Goal: Connect with others: Connect with others

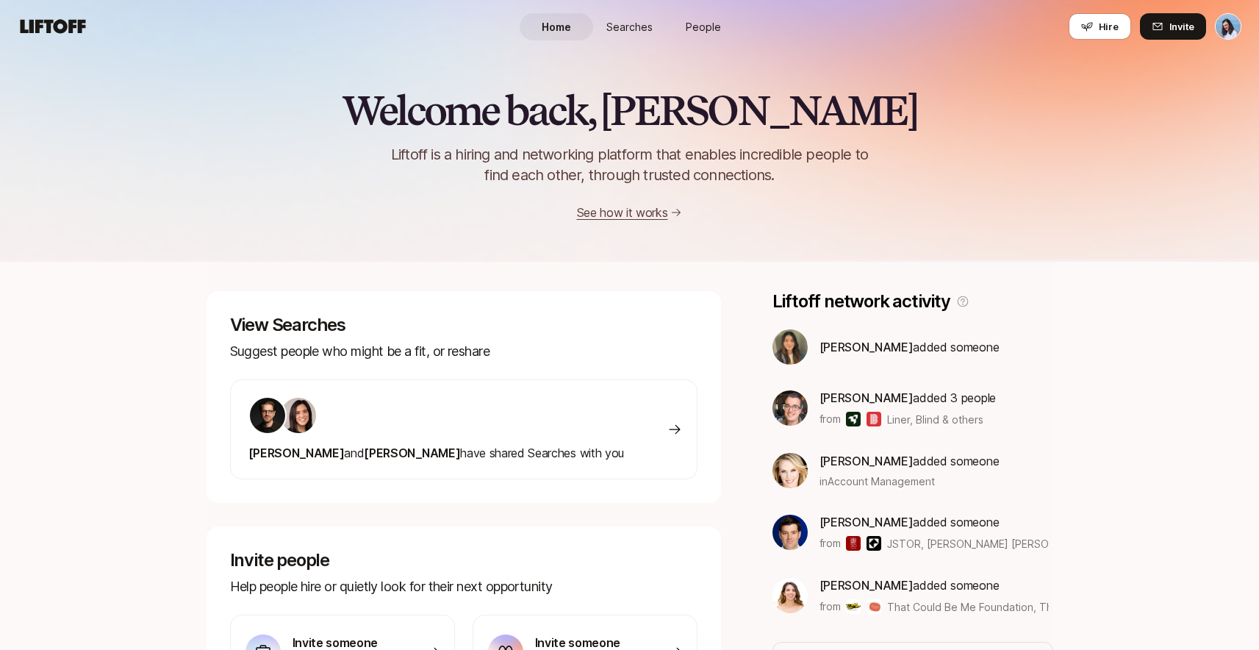
click at [703, 28] on span "People" at bounding box center [703, 26] width 35 height 15
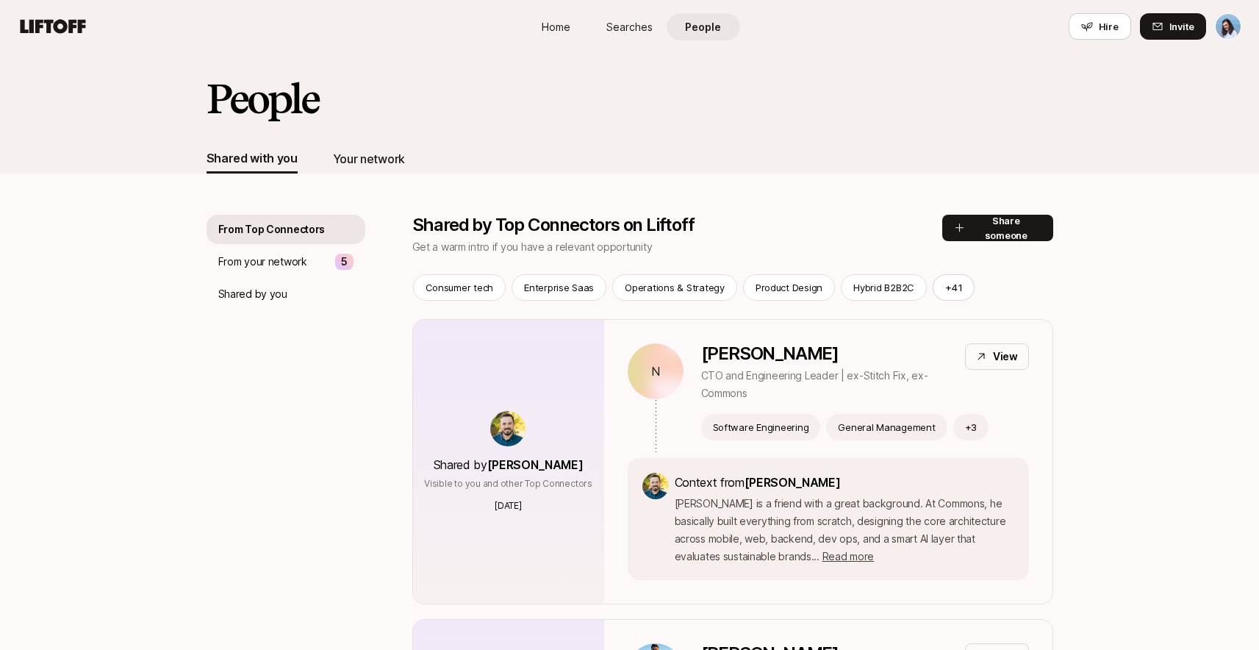
click at [367, 149] on div "Your network" at bounding box center [369, 158] width 72 height 19
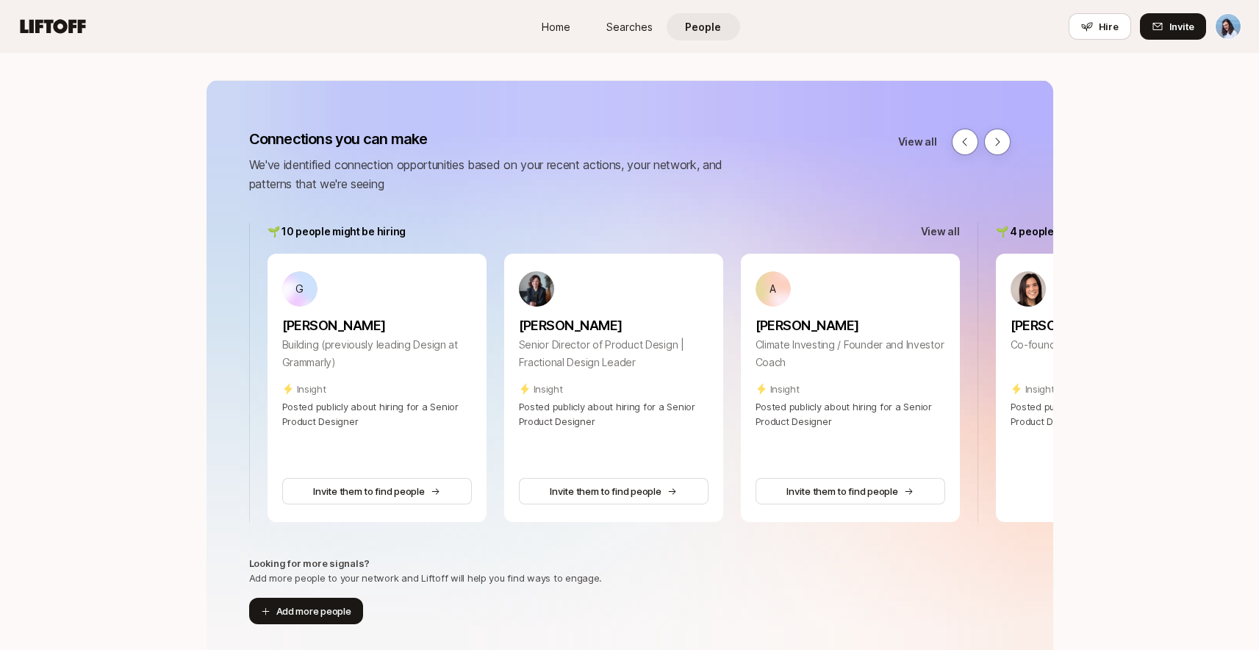
scroll to position [141, 0]
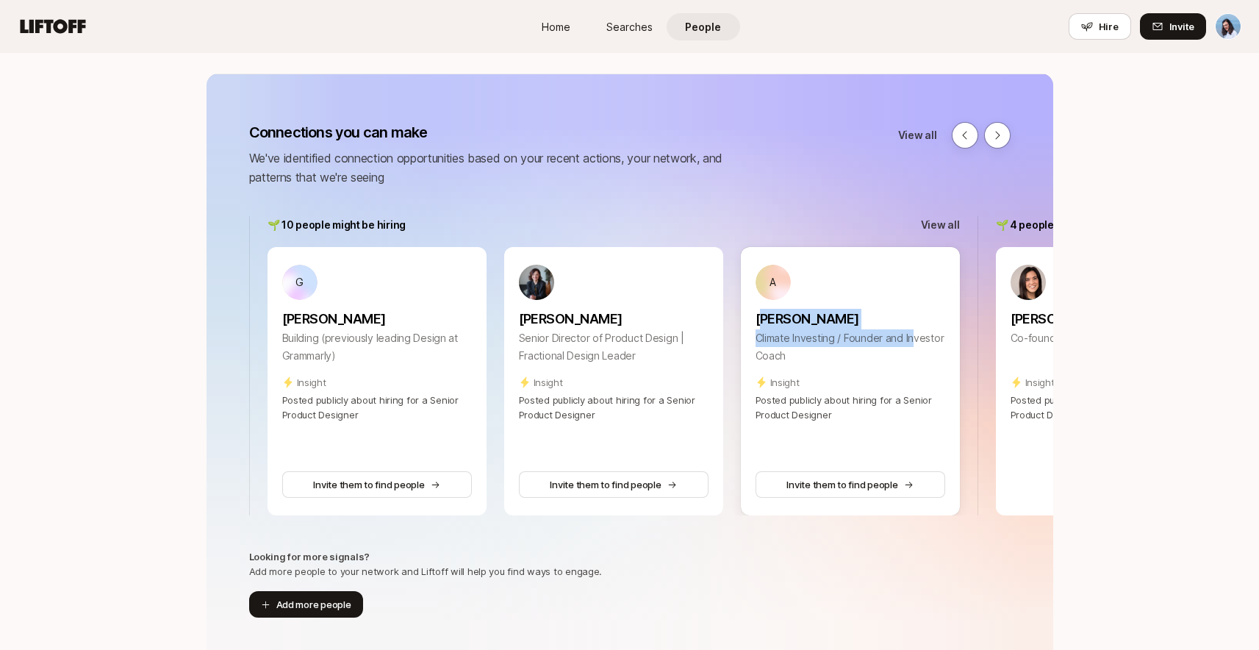
drag, startPoint x: 914, startPoint y: 334, endPoint x: 764, endPoint y: 318, distance: 150.8
click at [764, 318] on div "Albert Lee Climate Investing / Founder and Investor Coach" at bounding box center [851, 333] width 190 height 66
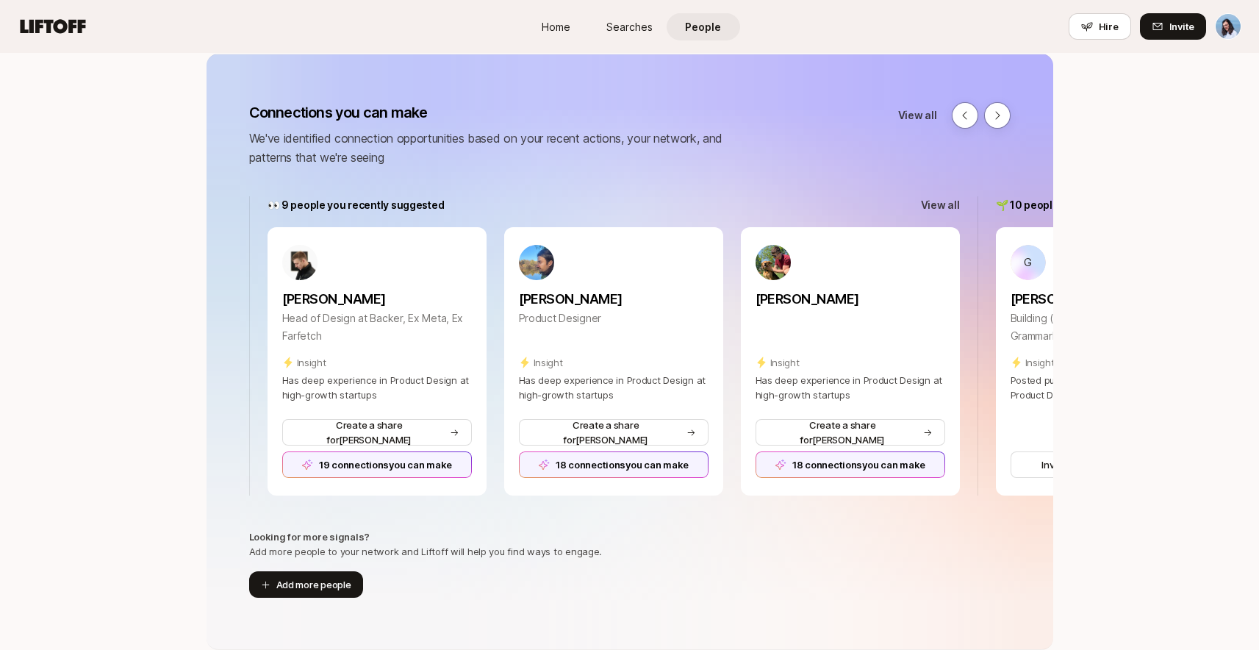
scroll to position [158, 0]
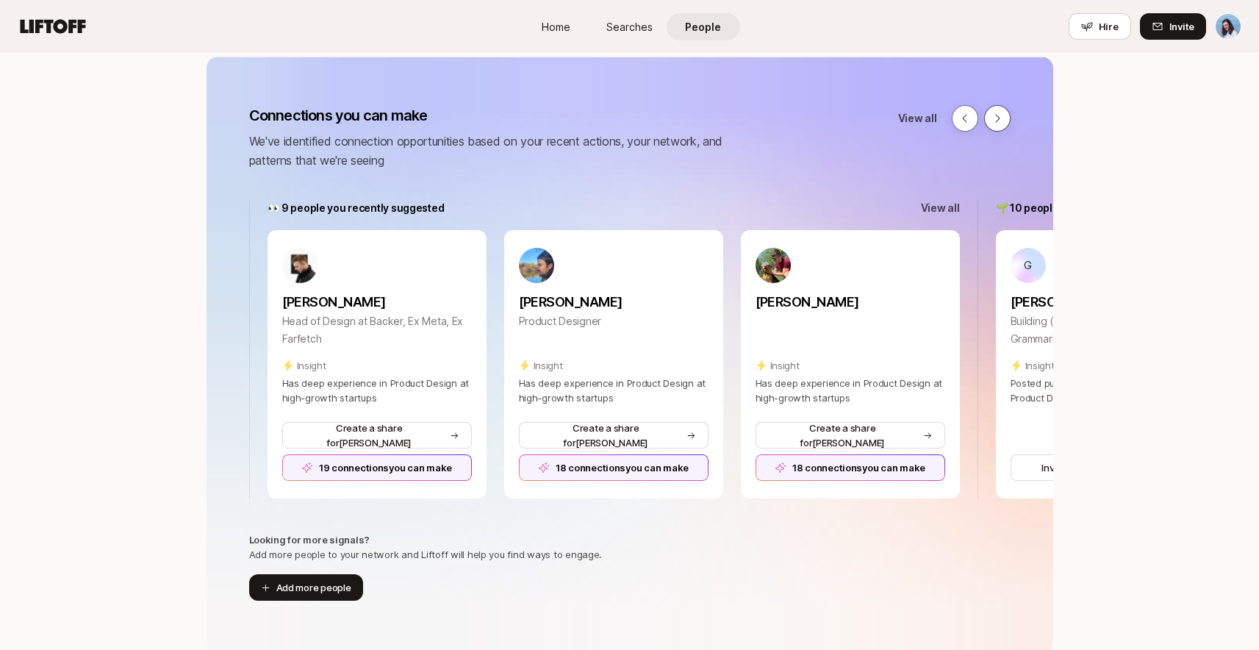
click at [991, 125] on button at bounding box center [997, 118] width 26 height 26
click at [964, 119] on icon at bounding box center [965, 118] width 12 height 12
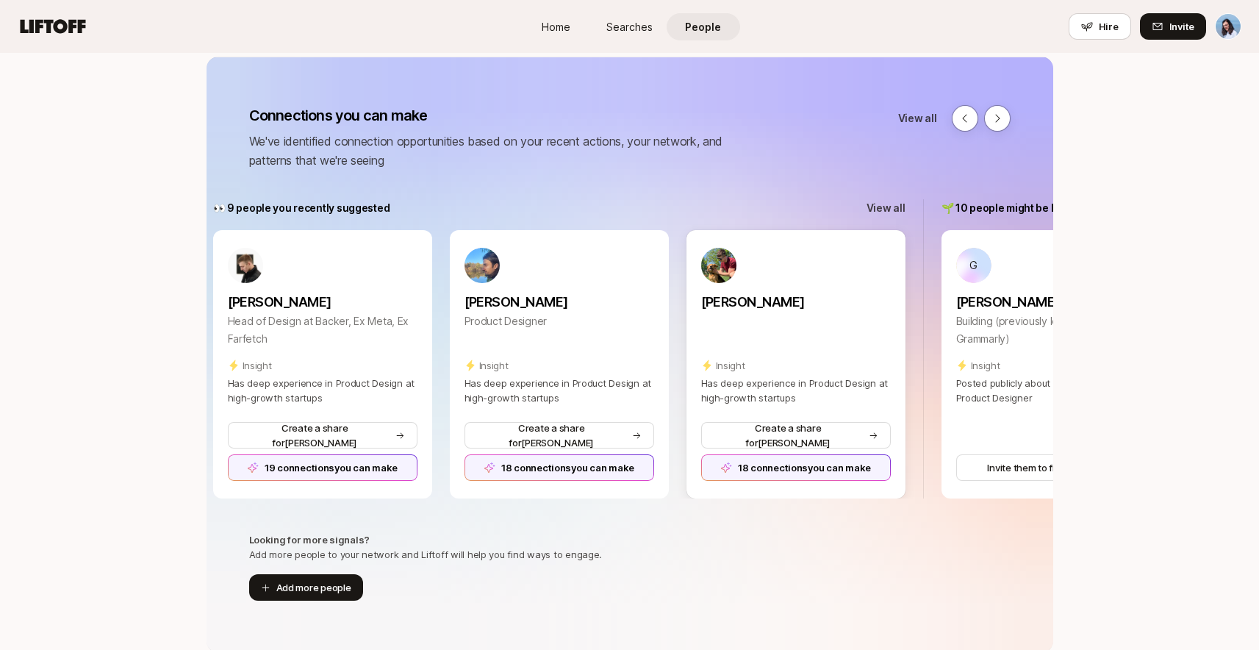
scroll to position [0, 0]
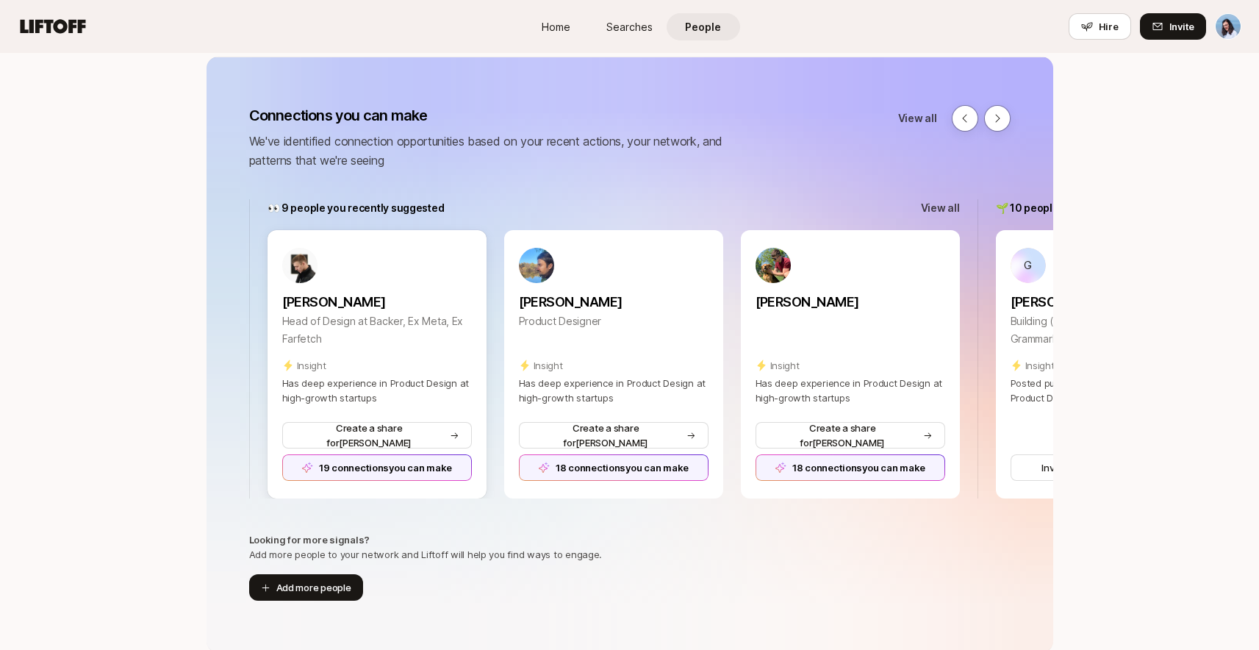
click at [359, 463] on div "19 connections you can make" at bounding box center [377, 467] width 190 height 26
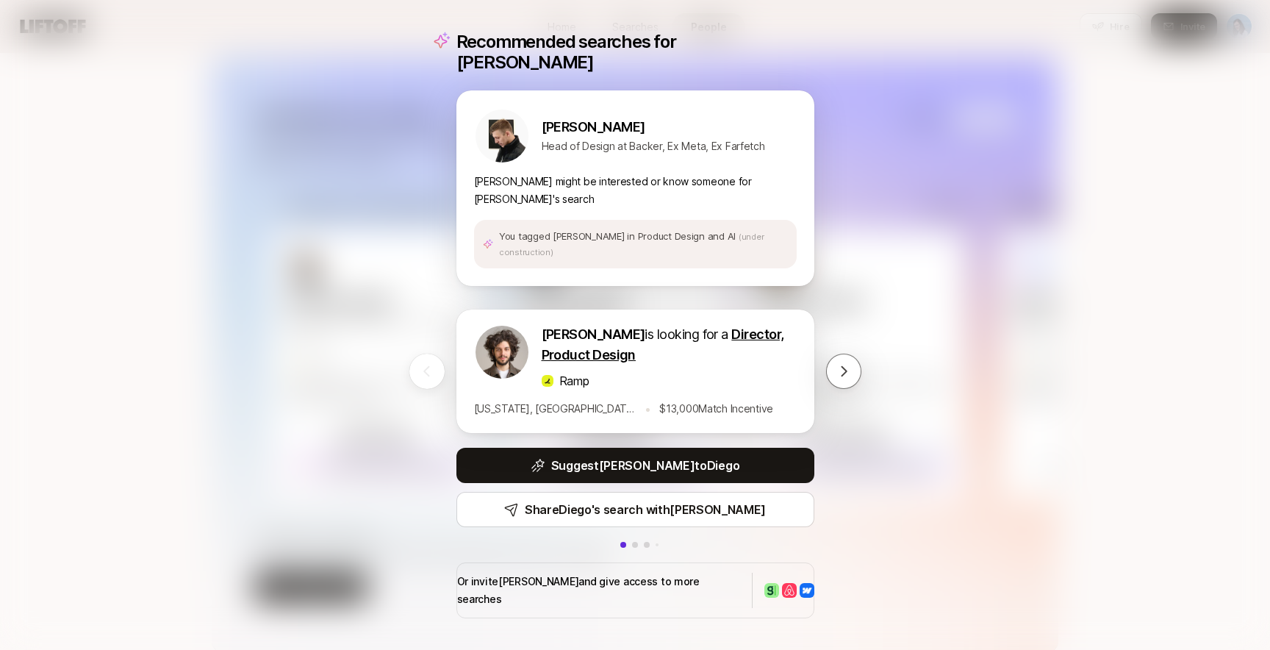
click at [376, 96] on div "Recommended searches for Alex Alex Artsvuni Head of Design at Backer, Ex Meta, …" at bounding box center [635, 325] width 1270 height 650
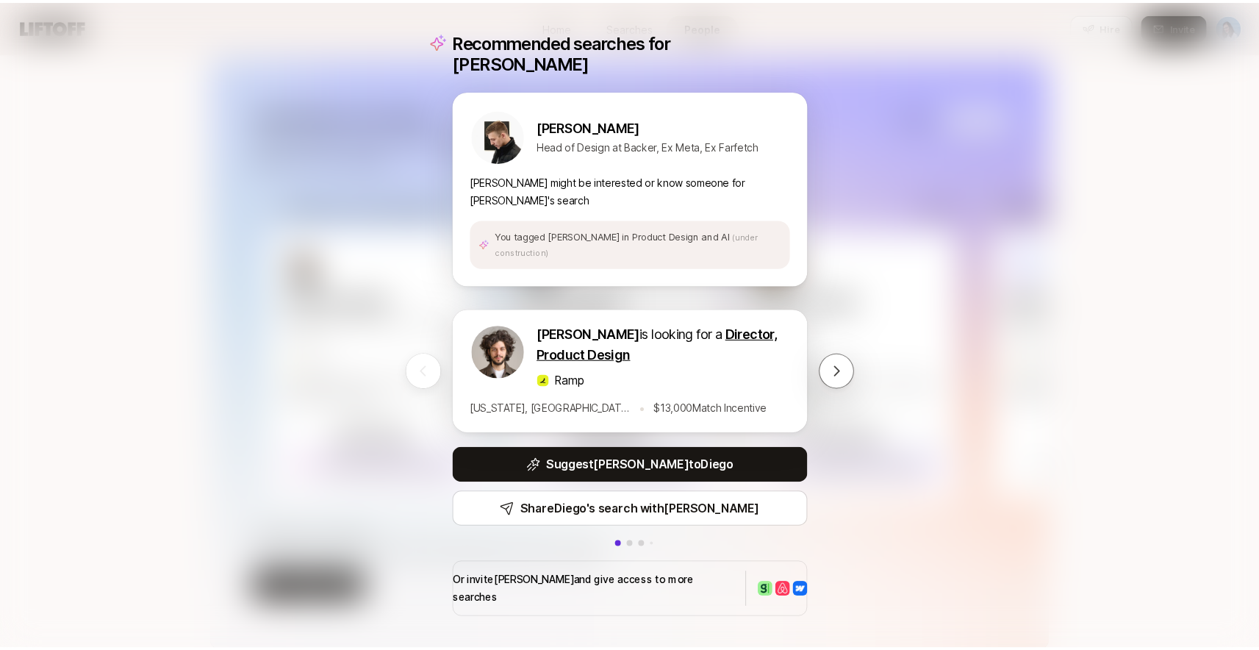
scroll to position [158, 0]
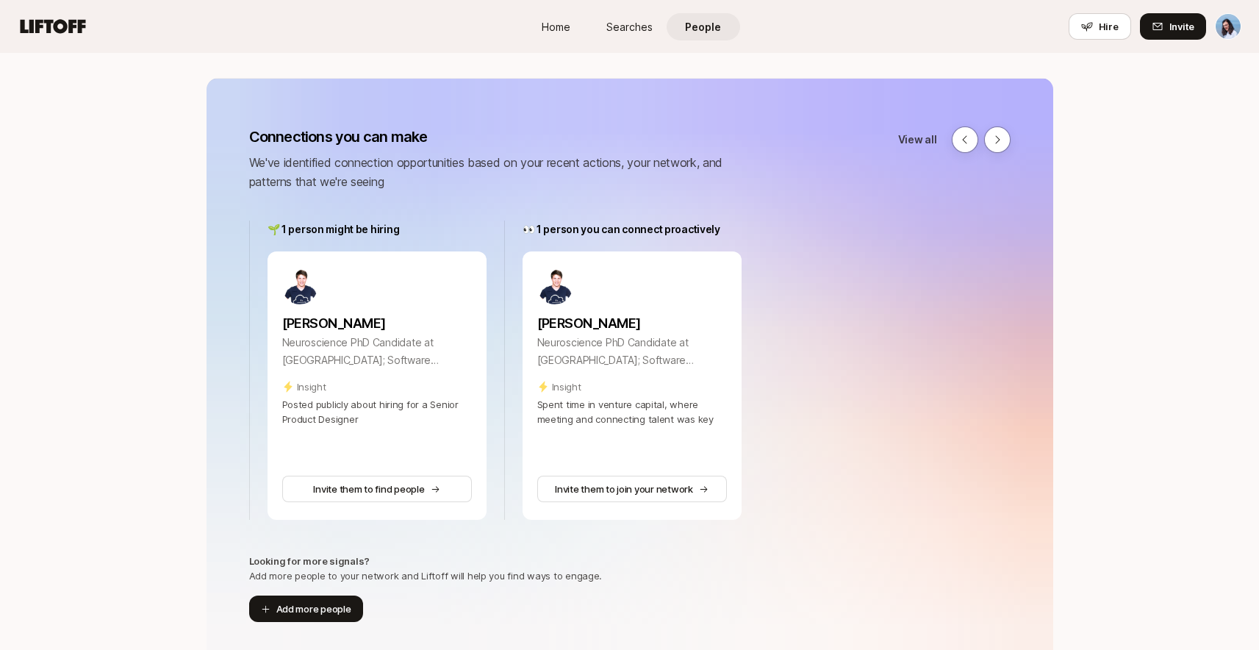
scroll to position [140, 0]
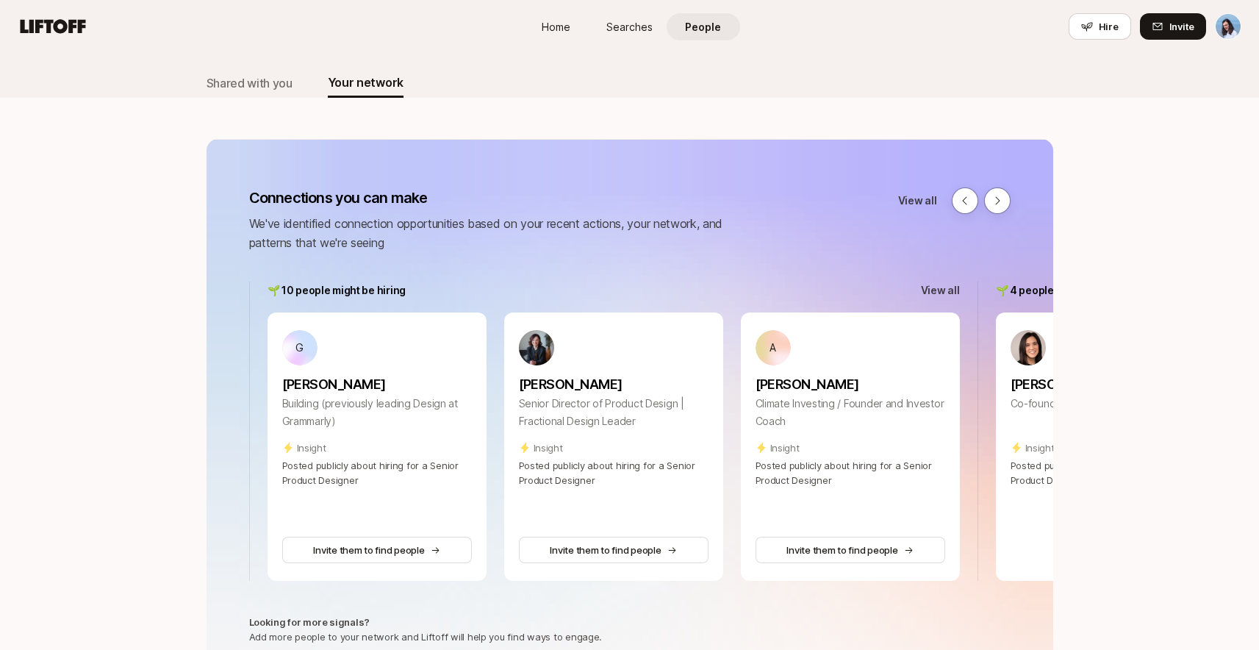
scroll to position [94, 0]
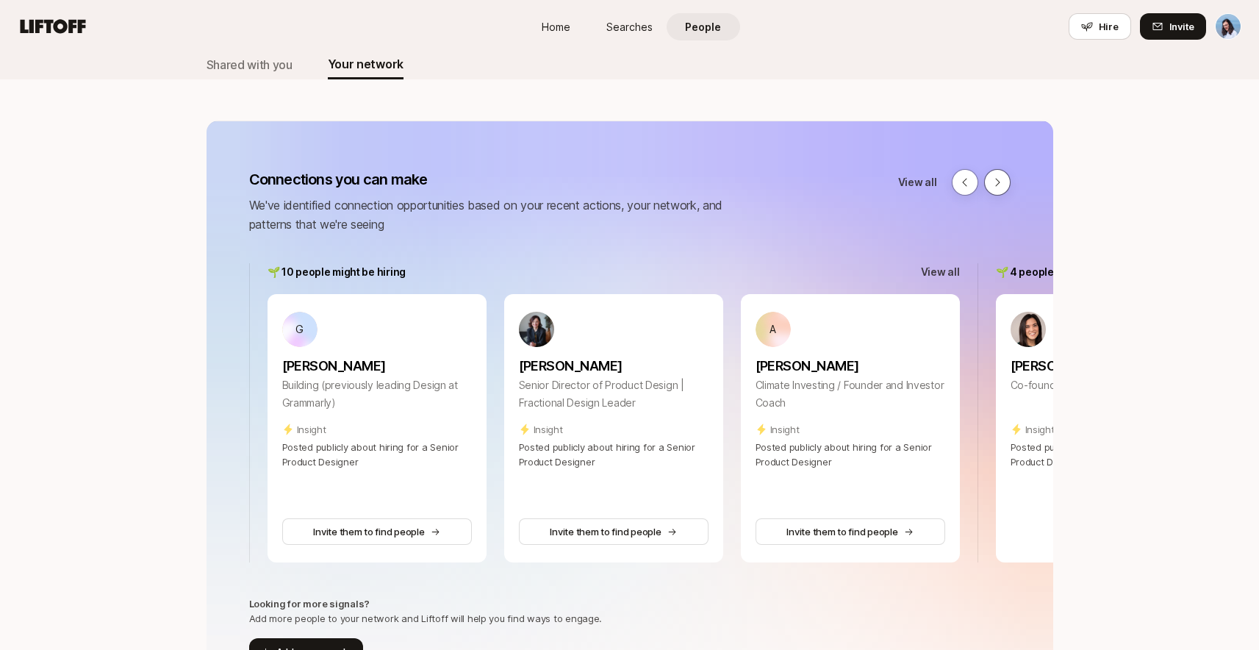
click at [994, 182] on icon at bounding box center [997, 182] width 12 height 12
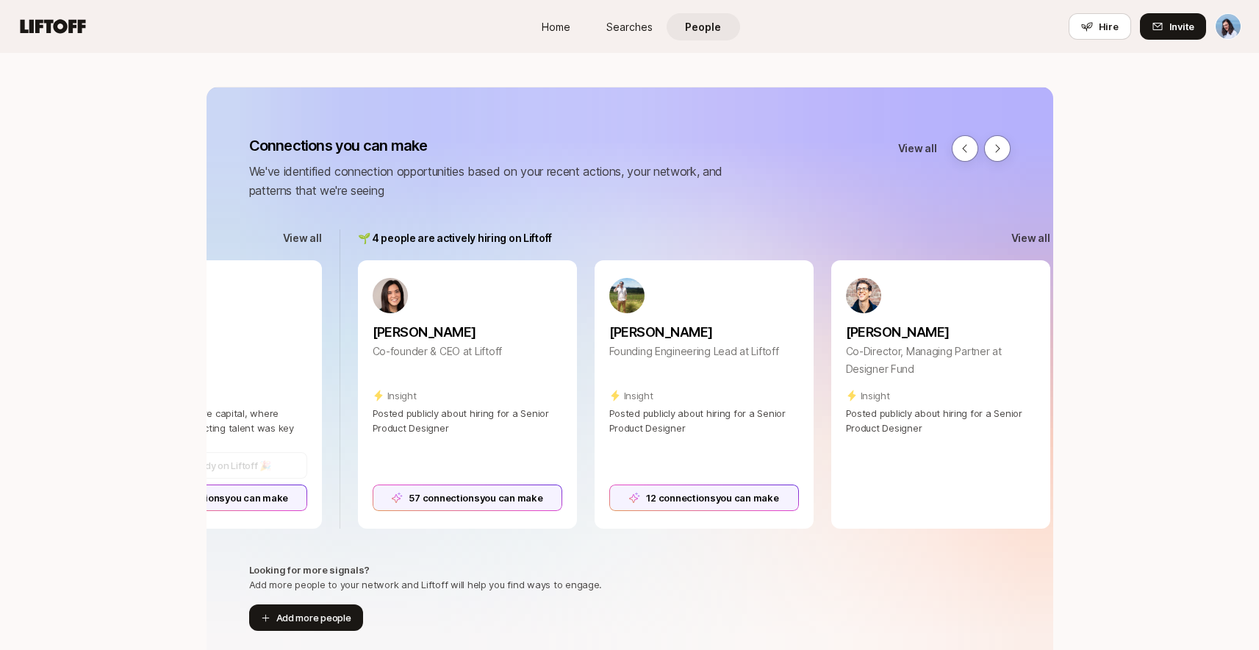
scroll to position [0, 2134]
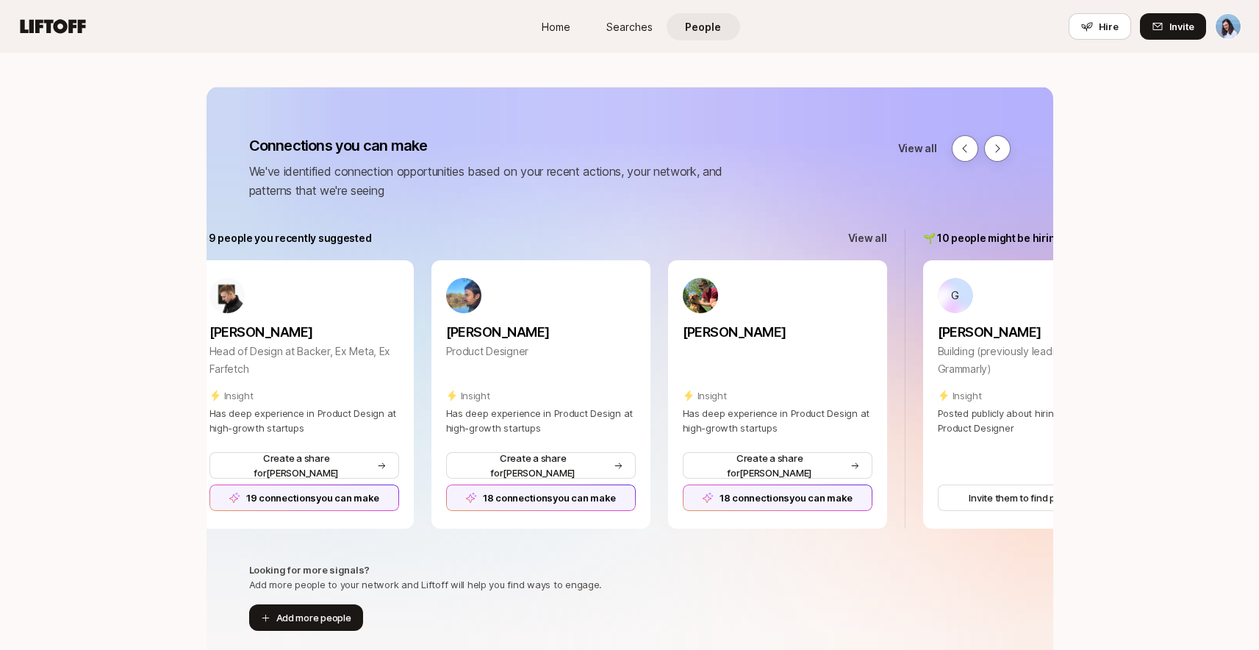
scroll to position [0, 25]
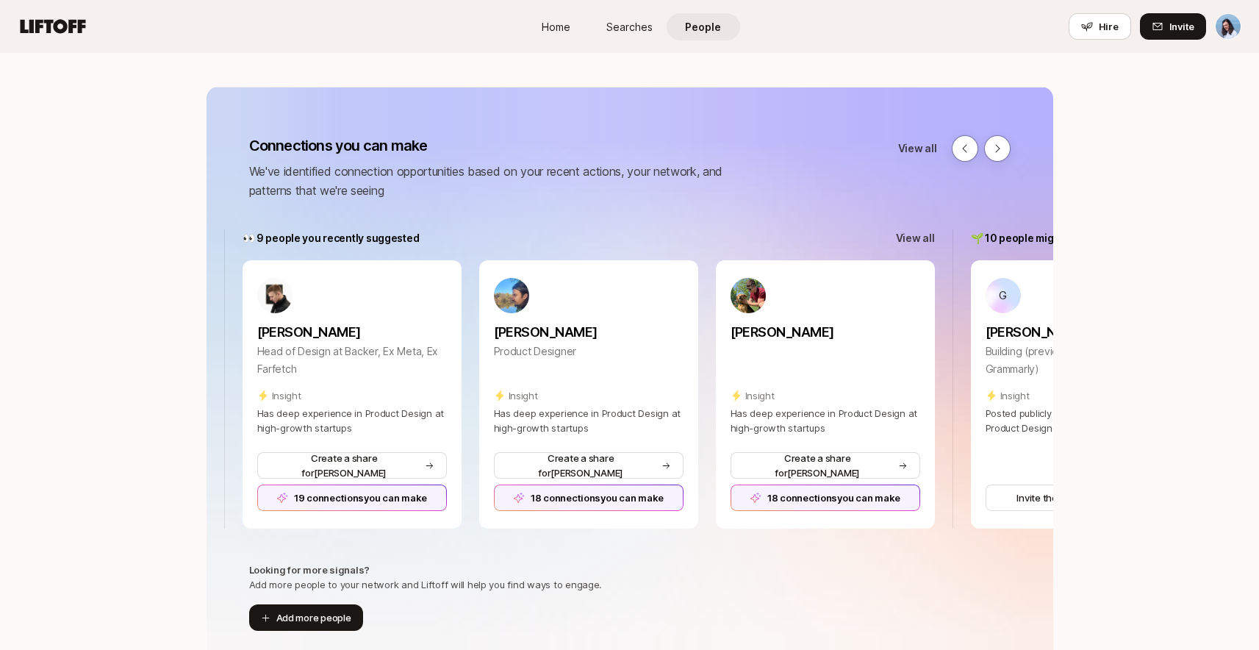
click at [645, 19] on span "Searches" at bounding box center [629, 26] width 46 height 15
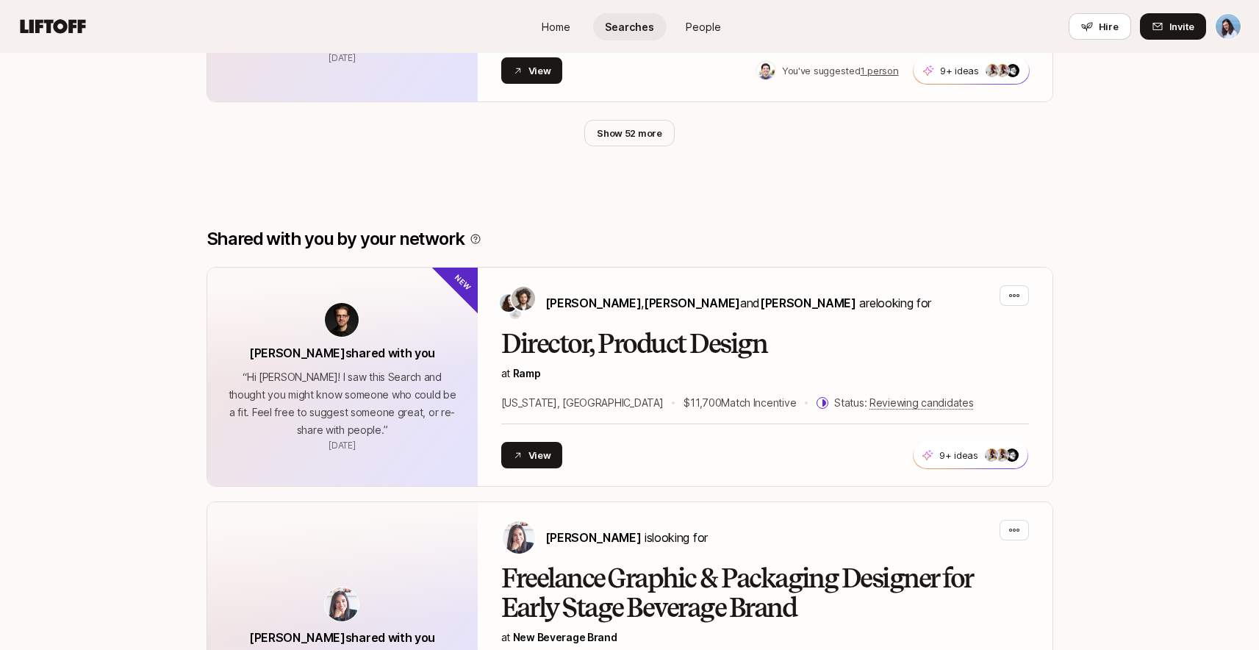
scroll to position [1090, 0]
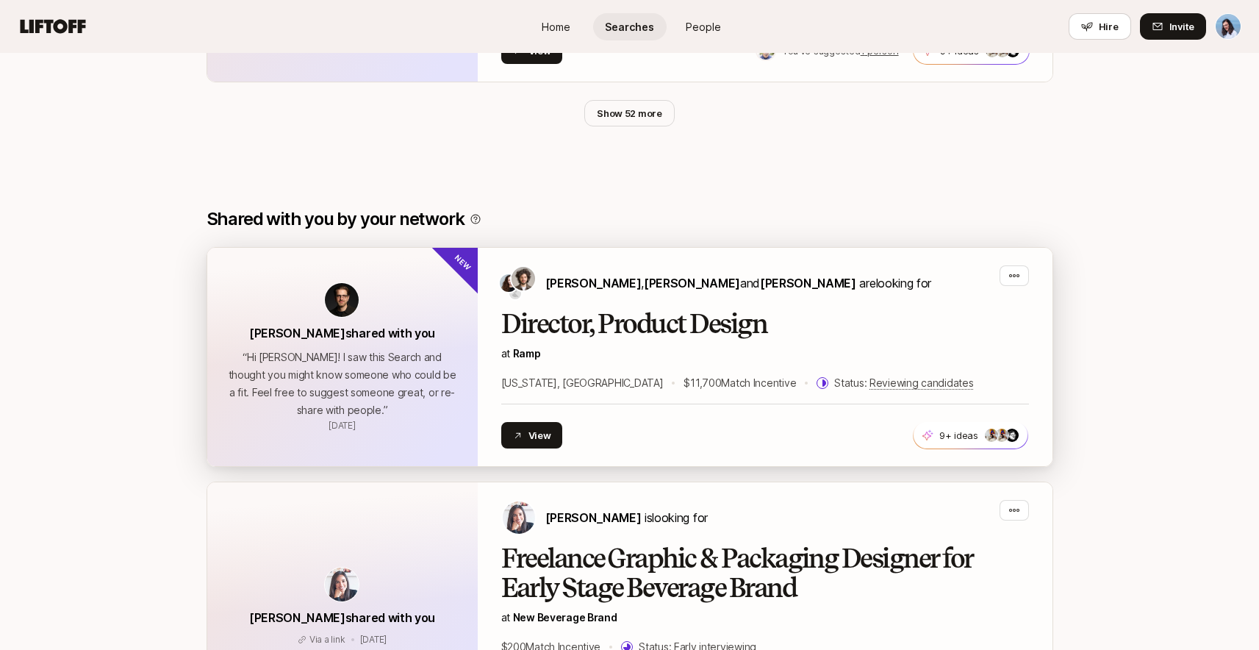
click at [678, 339] on div "Director, Product Design at Ramp New York, NY $11,700 Match Incentive Status: R…" at bounding box center [765, 350] width 528 height 82
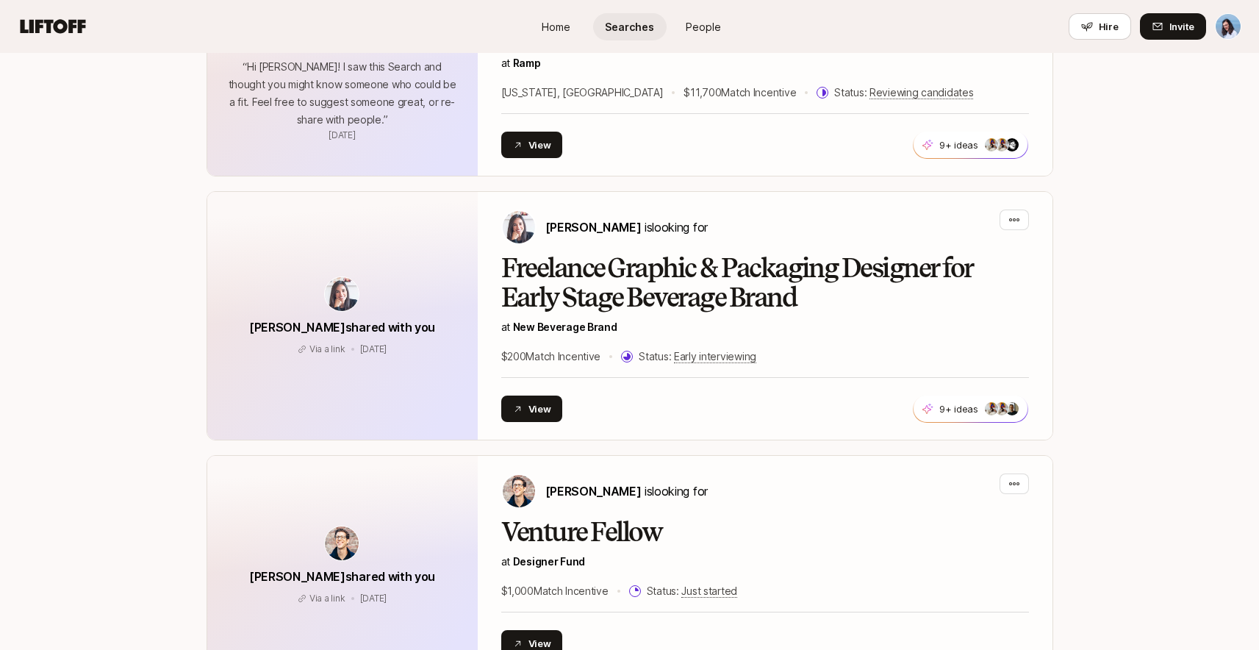
scroll to position [1381, 0]
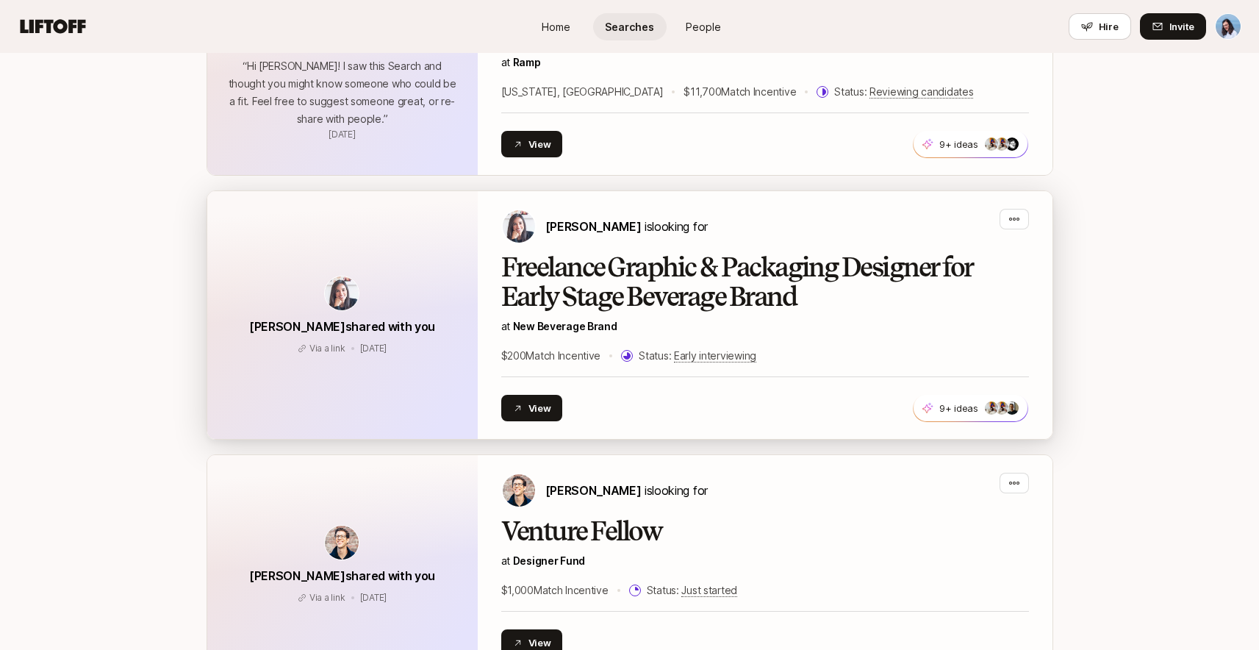
click at [789, 253] on h2 "Freelance Graphic & Packaging Designer for Early Stage Beverage Brand" at bounding box center [765, 282] width 528 height 59
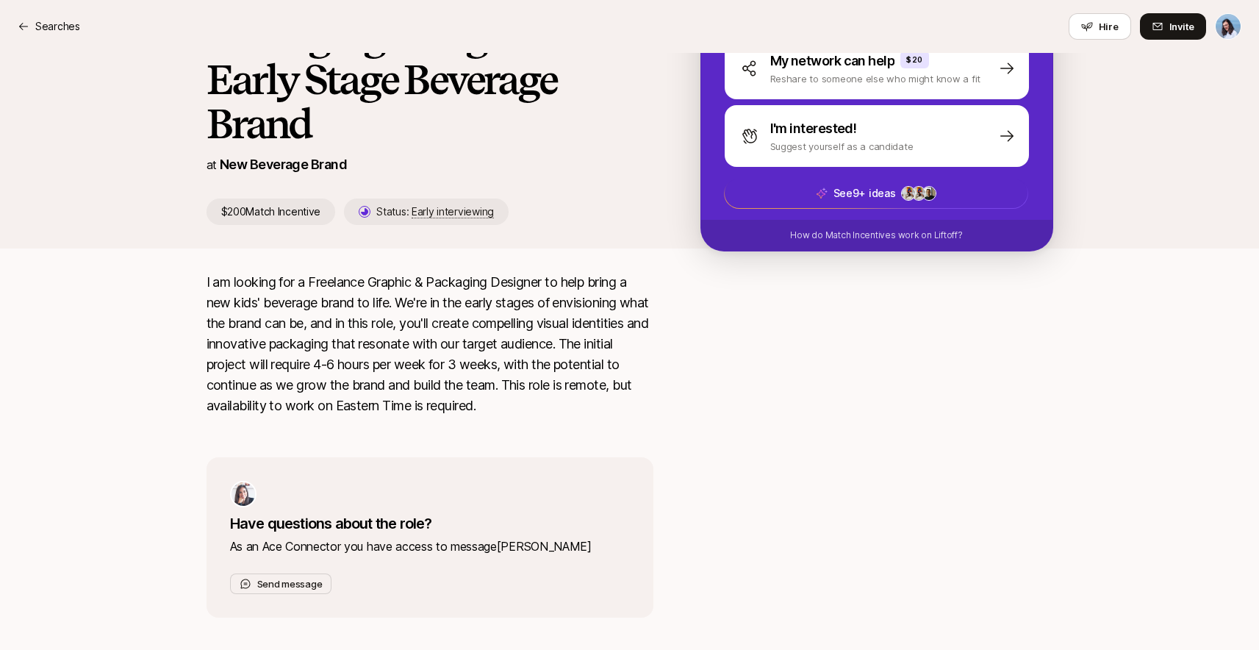
scroll to position [168, 0]
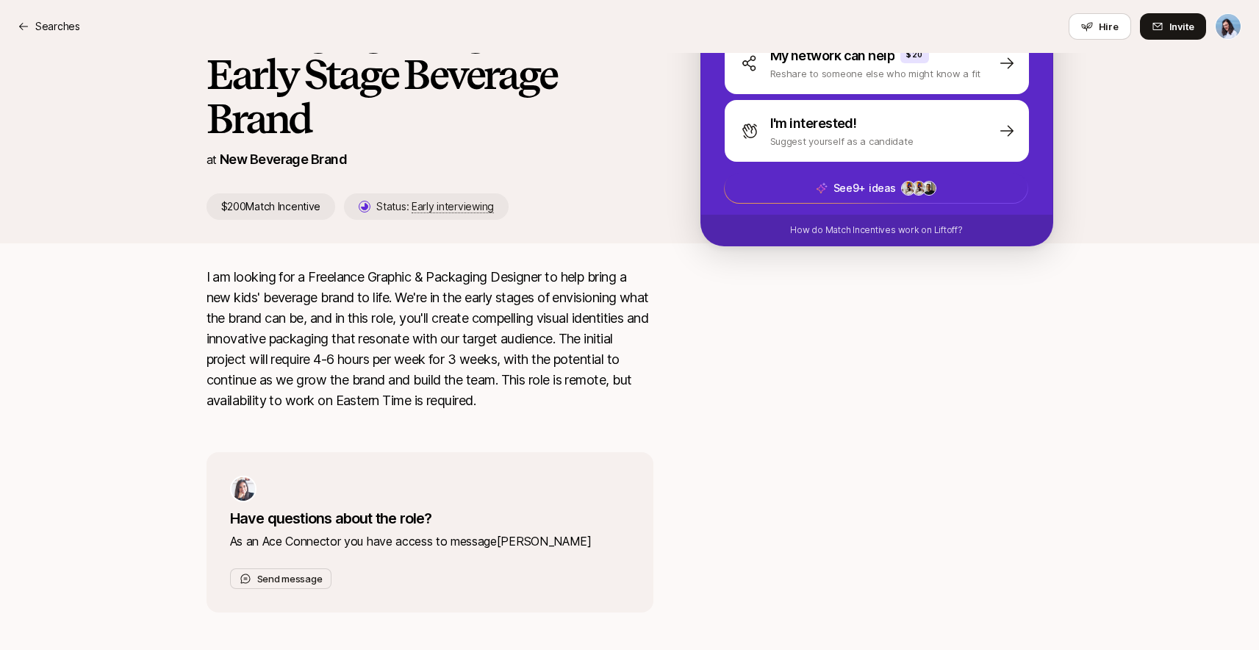
scroll to position [1381, 0]
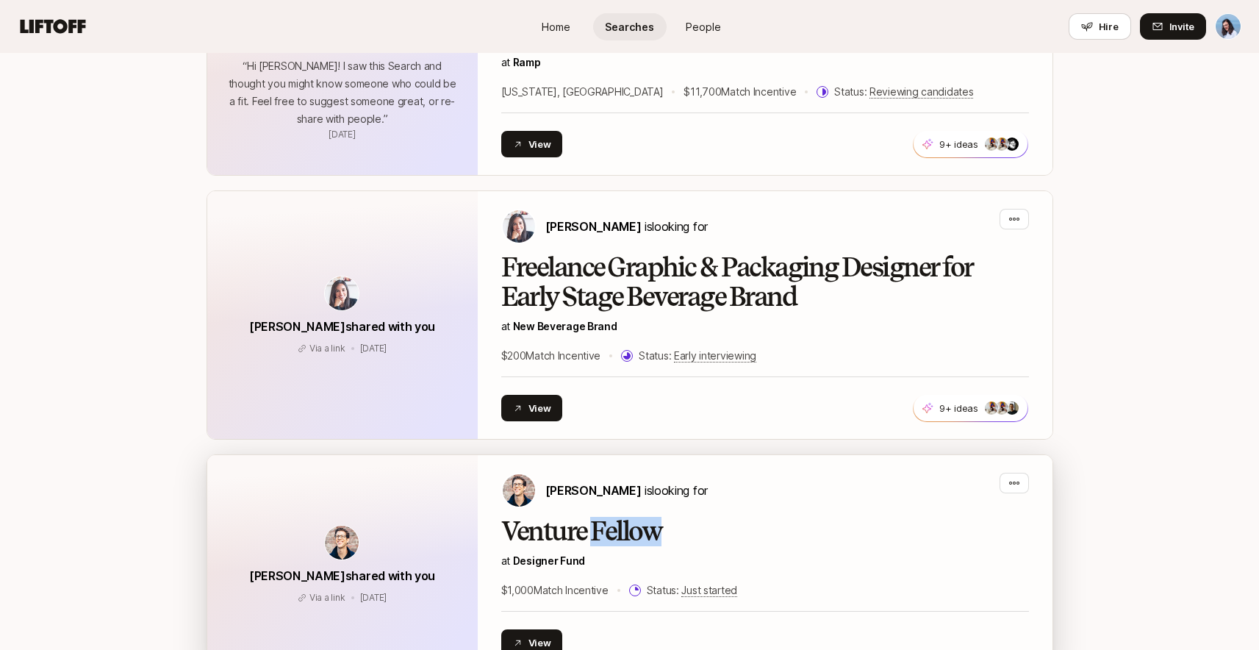
click at [894, 517] on h2 "Venture Fellow" at bounding box center [765, 531] width 528 height 29
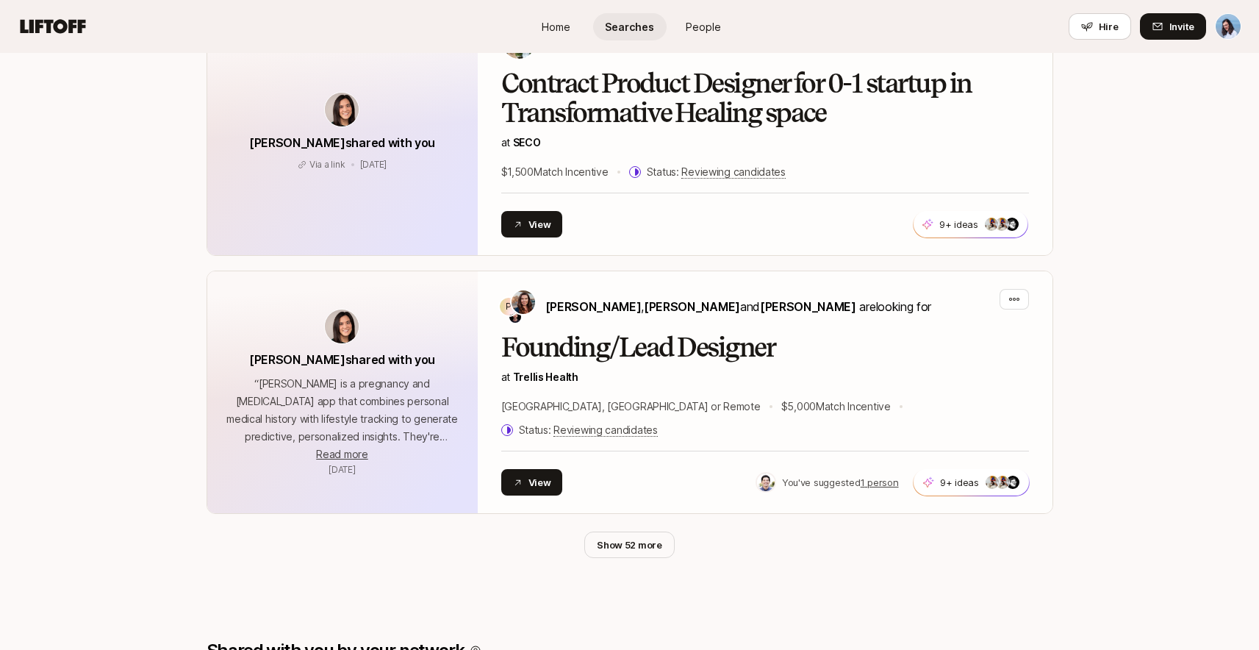
scroll to position [670, 0]
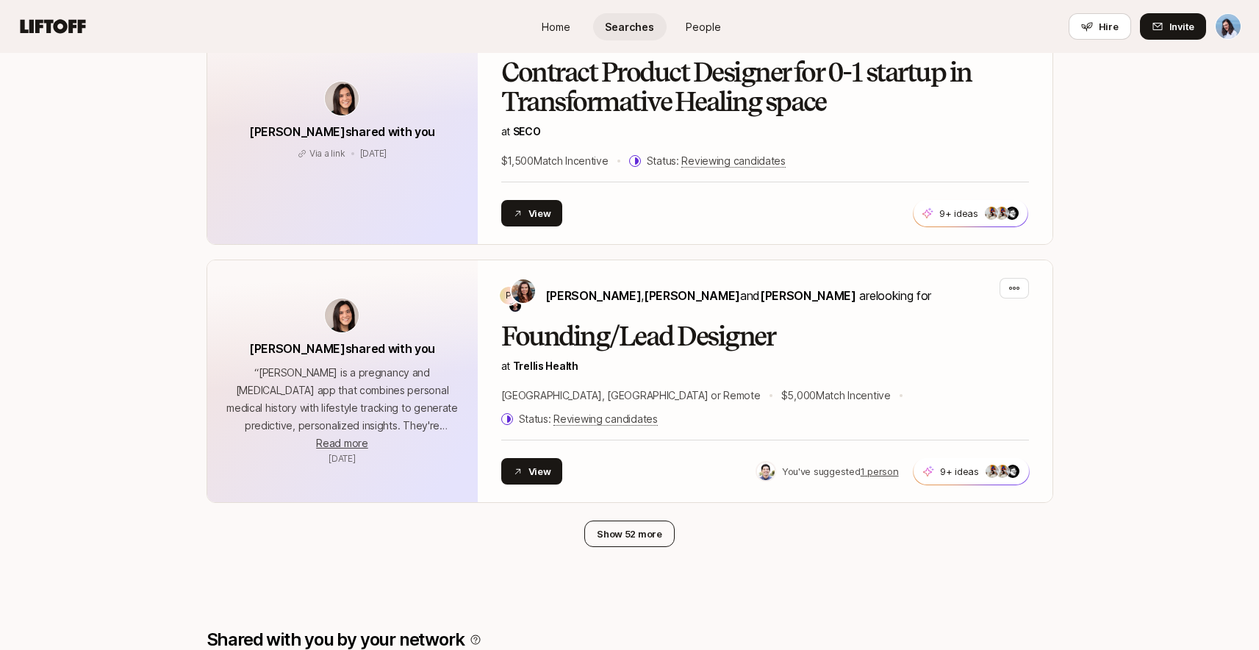
click at [657, 520] on button "Show 52 more" at bounding box center [629, 533] width 90 height 26
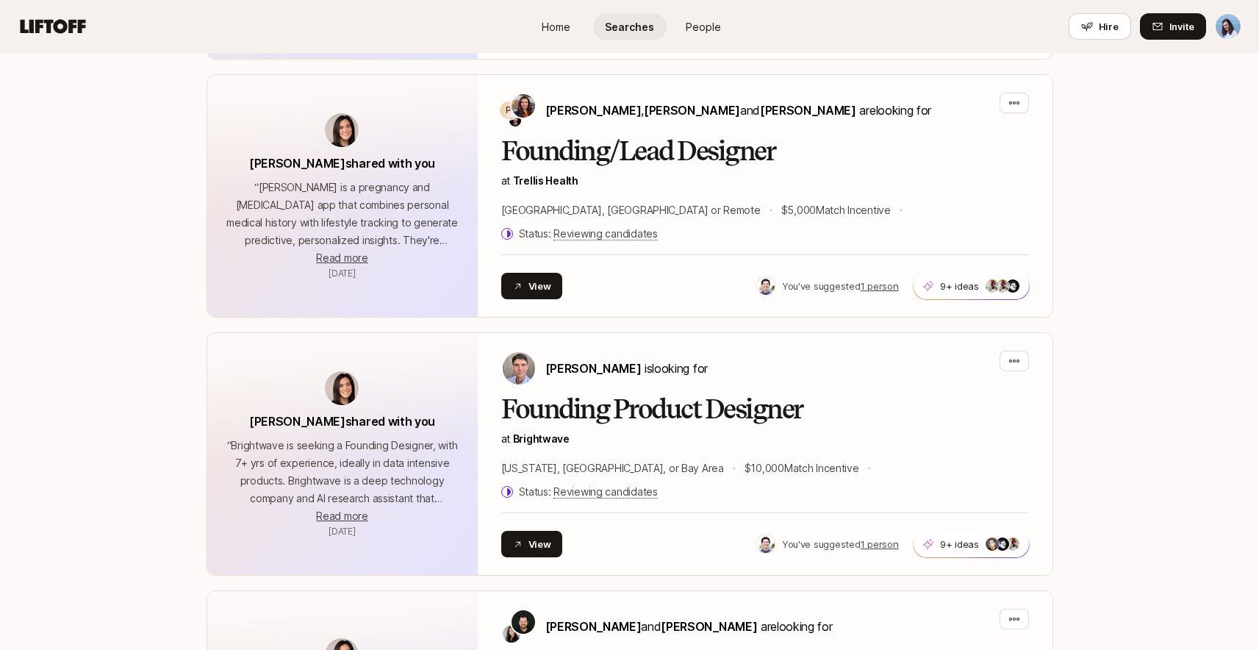
scroll to position [886, 0]
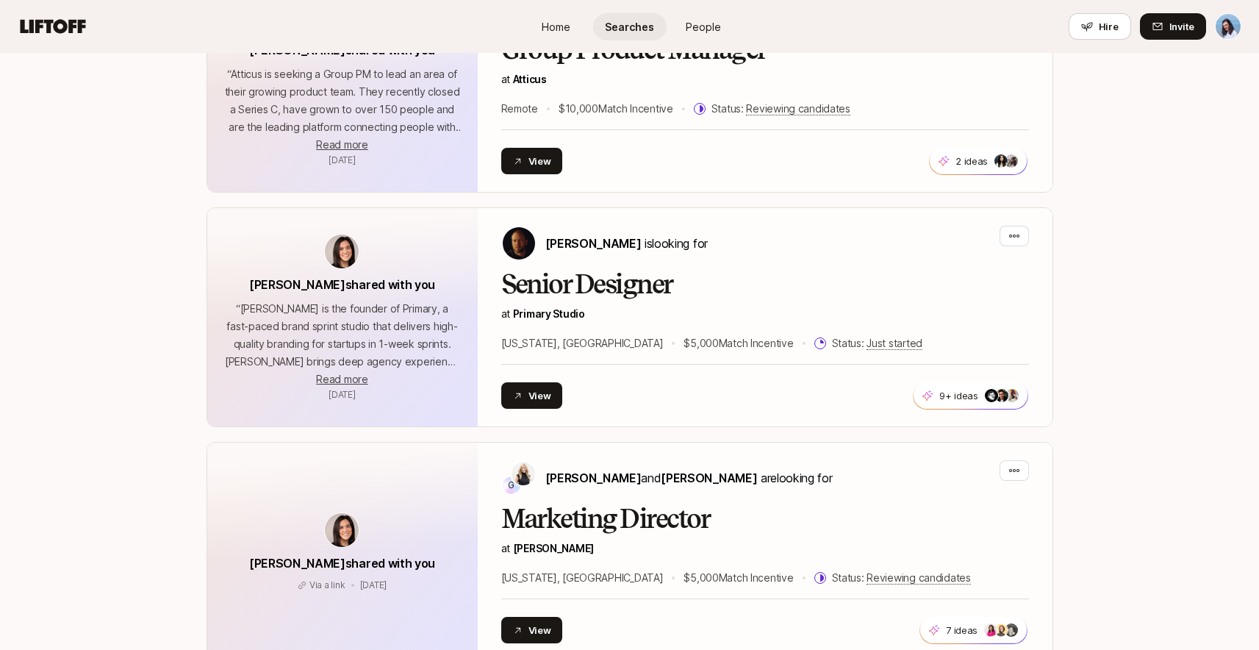
scroll to position [2057, 0]
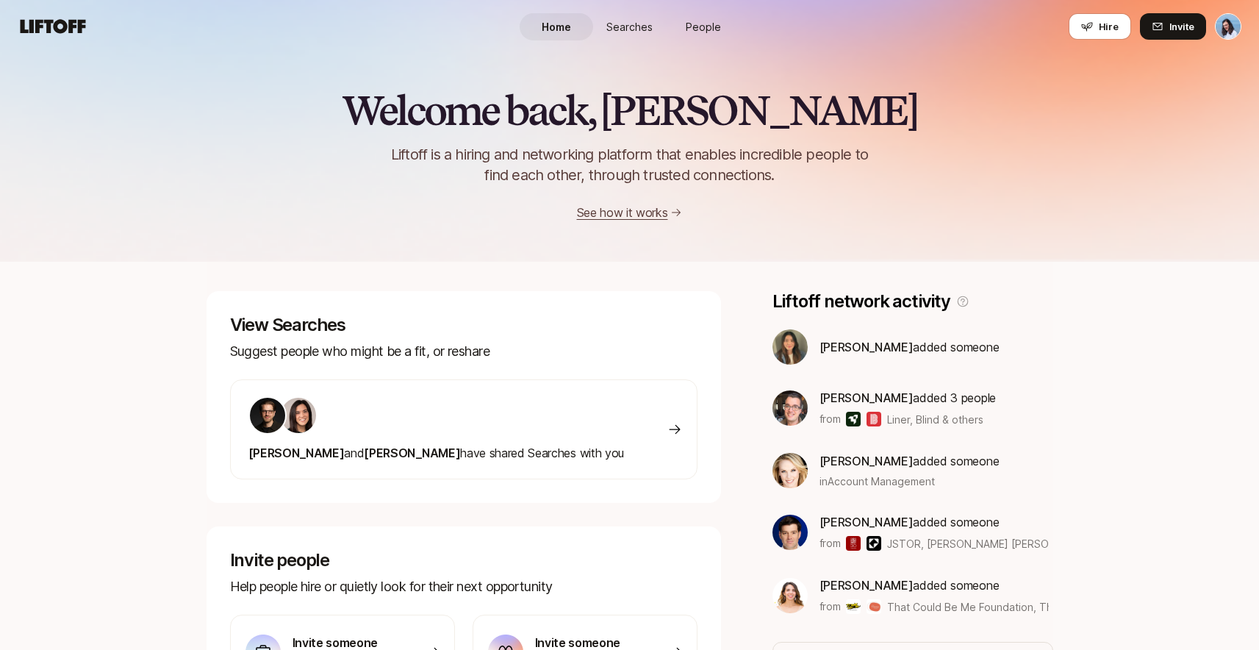
click at [706, 37] on link "People" at bounding box center [703, 26] width 73 height 27
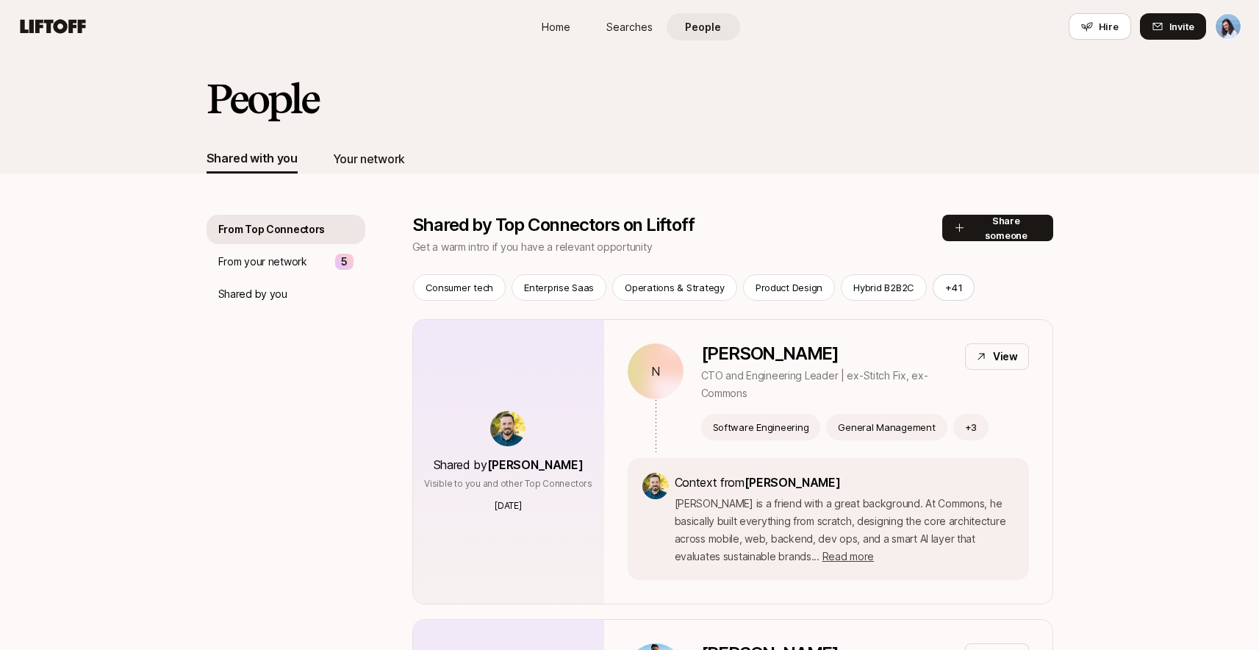
click at [392, 165] on div "Your network" at bounding box center [369, 158] width 72 height 19
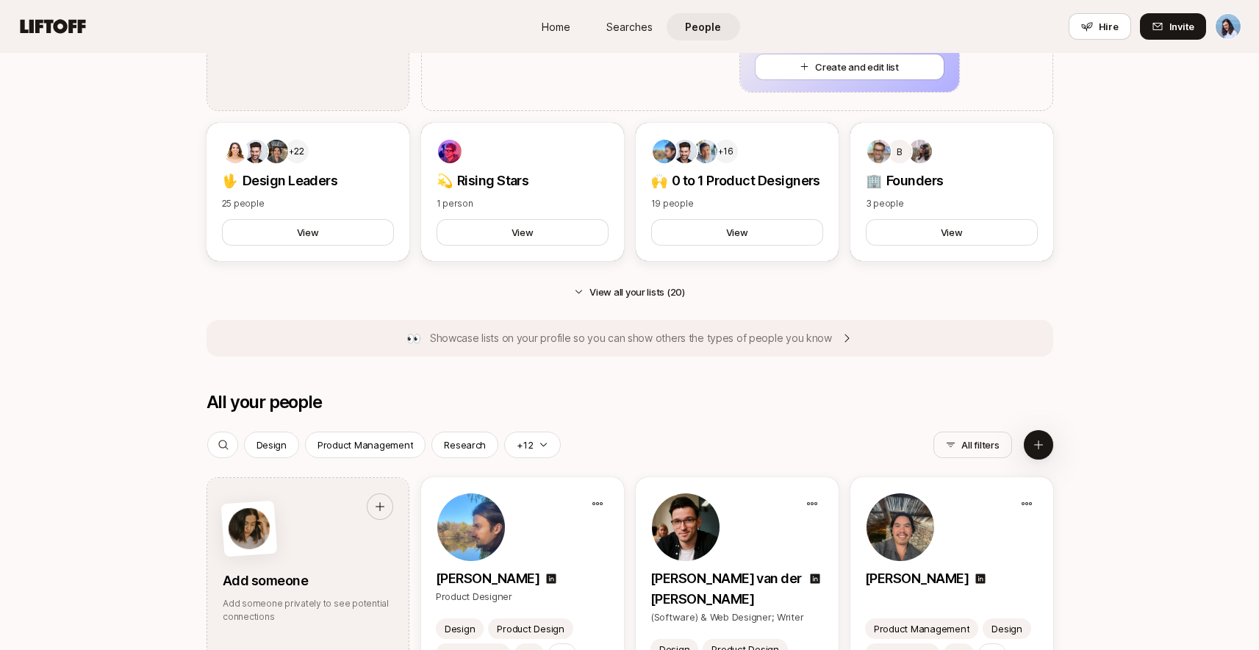
scroll to position [1504, 0]
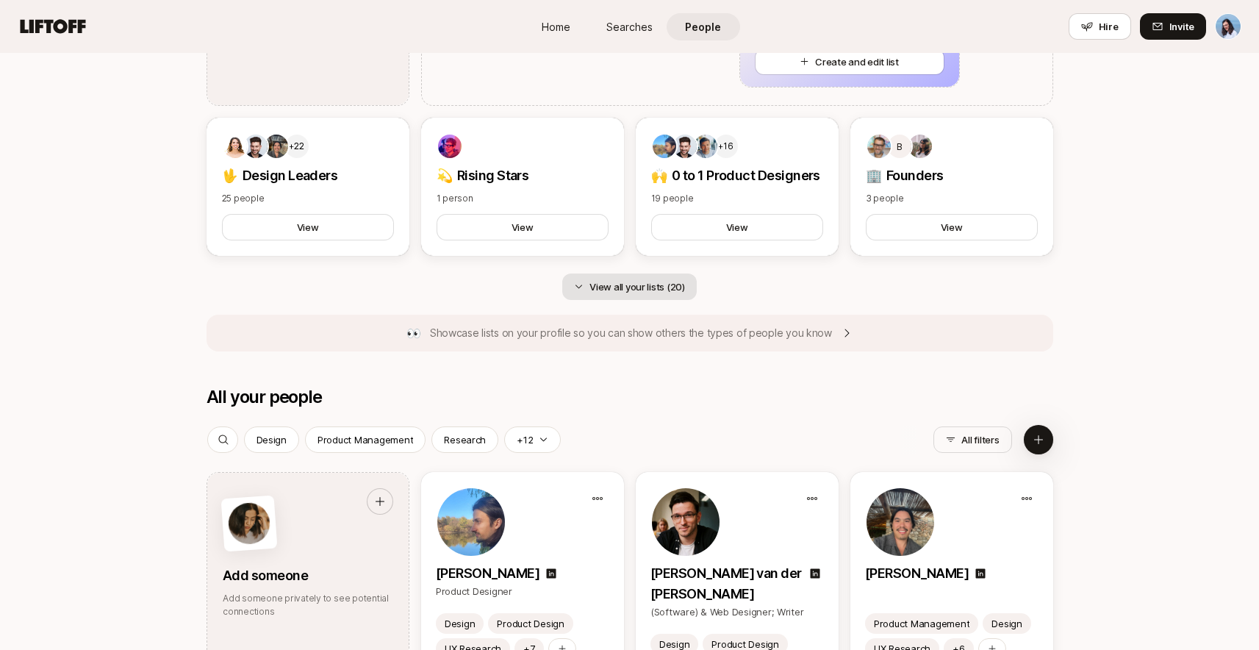
click at [636, 279] on button "View all your lists (20)" at bounding box center [629, 286] width 134 height 26
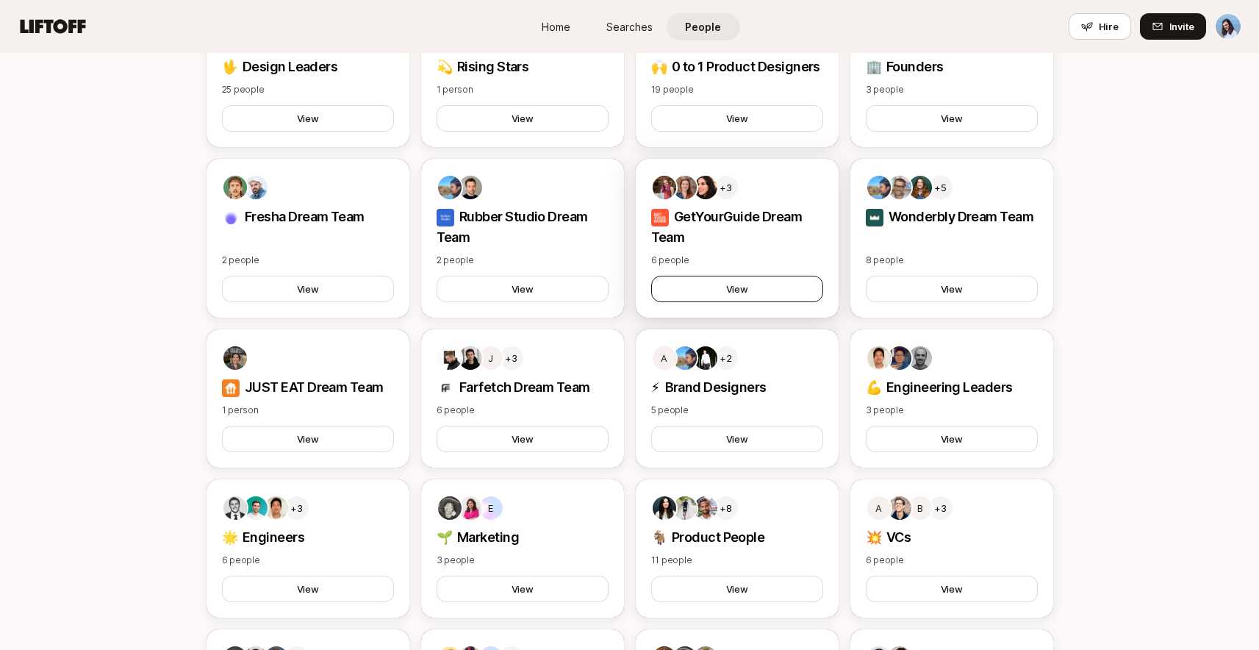
scroll to position [1621, 0]
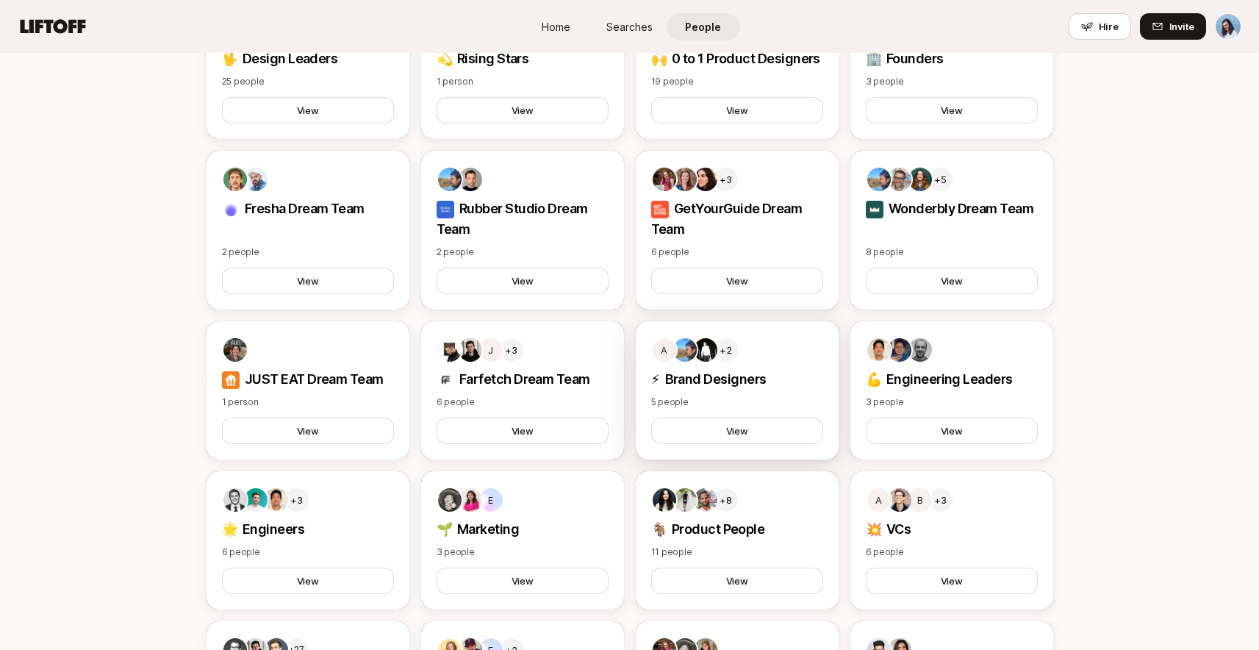
click at [727, 394] on div "A +2 ⚡ Brand Designers 5 people View" at bounding box center [737, 390] width 203 height 138
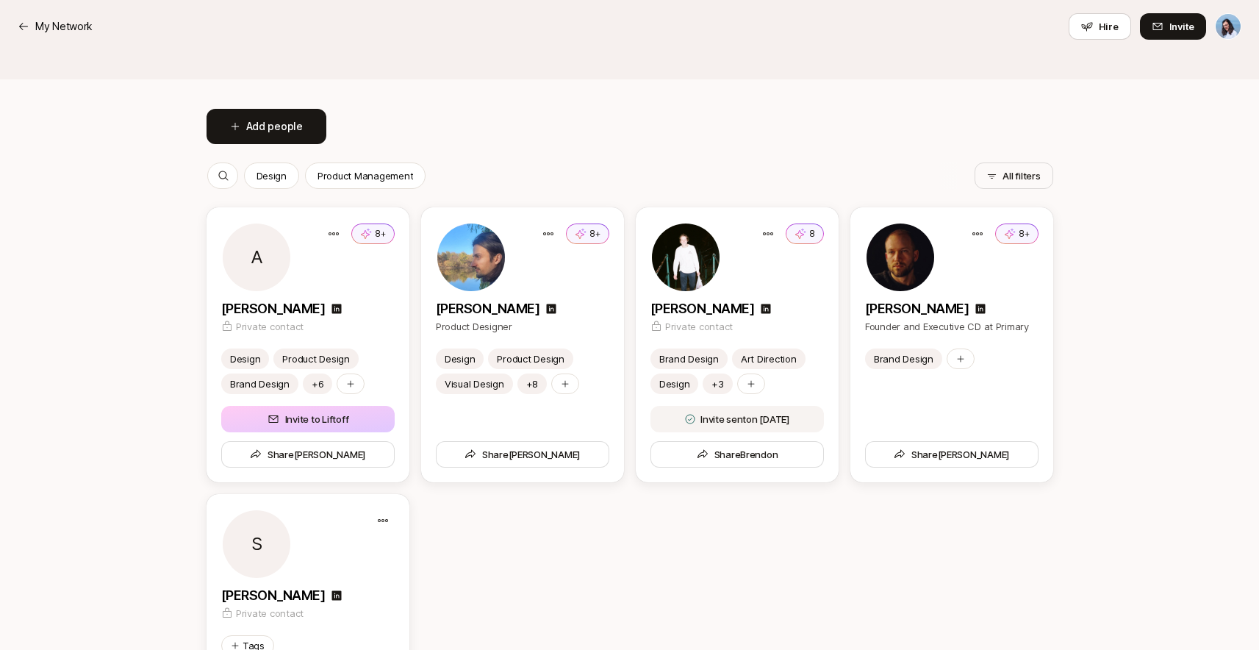
scroll to position [200, 0]
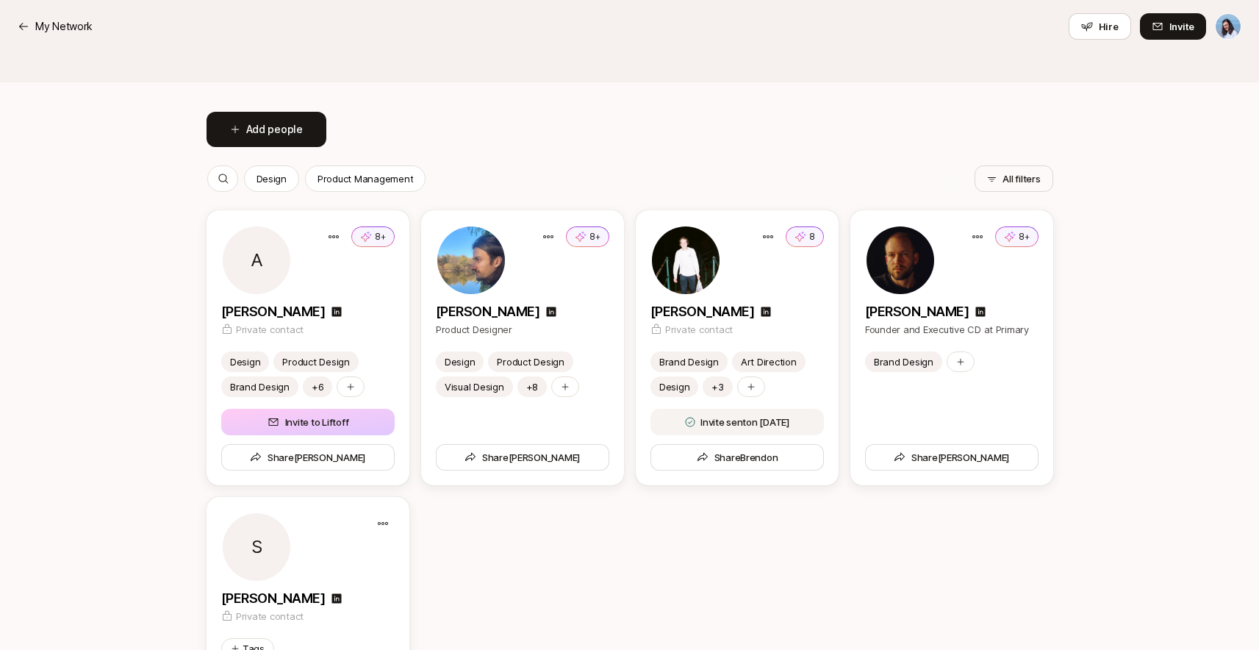
click at [1096, 335] on div "⚡ Brand Designers Add a description Share Add people Design Product Management …" at bounding box center [629, 339] width 1259 height 973
click at [1144, 363] on div "⚡ Brand Designers Add a description Share Add people Design Product Management …" at bounding box center [629, 339] width 1259 height 973
click at [627, 140] on div "Add people Design Product Management All filters A 8+ [PERSON_NAME] Private con…" at bounding box center [630, 448] width 847 height 732
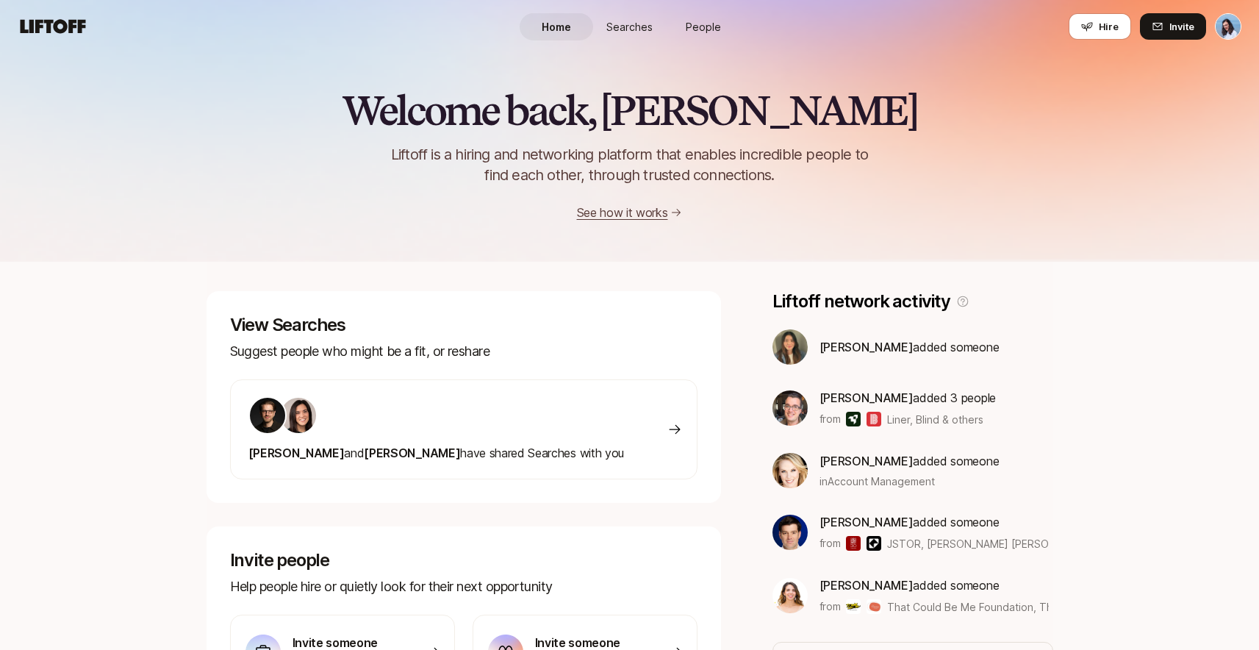
click at [714, 29] on span "People" at bounding box center [703, 26] width 35 height 15
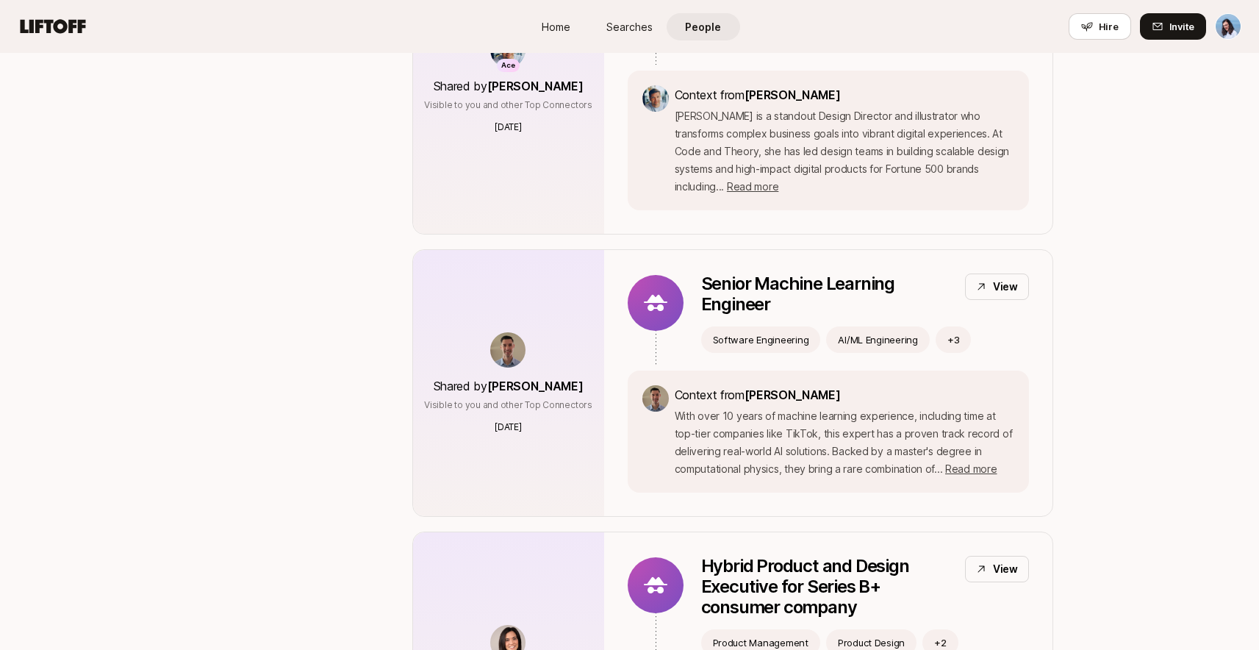
scroll to position [1624, 0]
